Goal: Navigation & Orientation: Find specific page/section

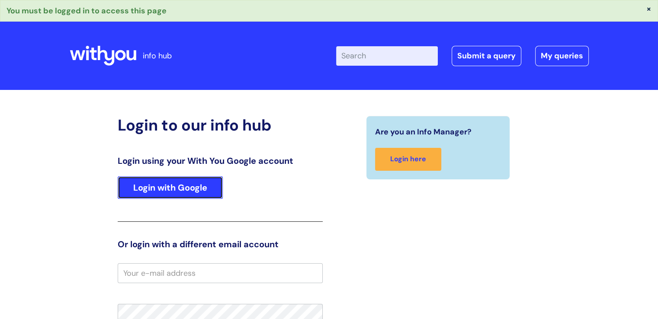
click at [190, 188] on link "Login with Google" at bounding box center [170, 187] width 105 height 22
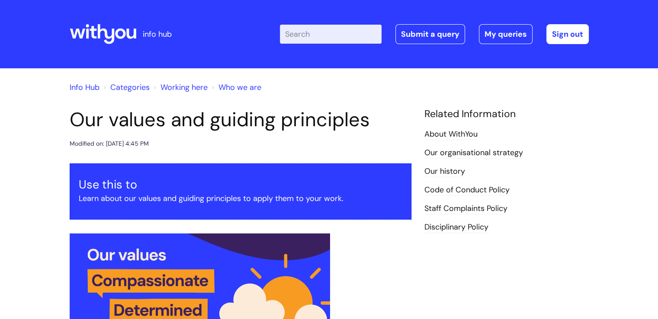
click at [96, 90] on link "Info Hub" at bounding box center [85, 87] width 30 height 10
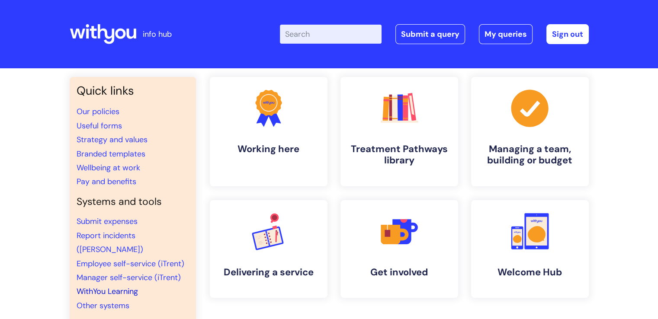
click at [136, 286] on link "WithYou Learning" at bounding box center [107, 291] width 61 height 10
